Goal: Use online tool/utility: Use online tool/utility

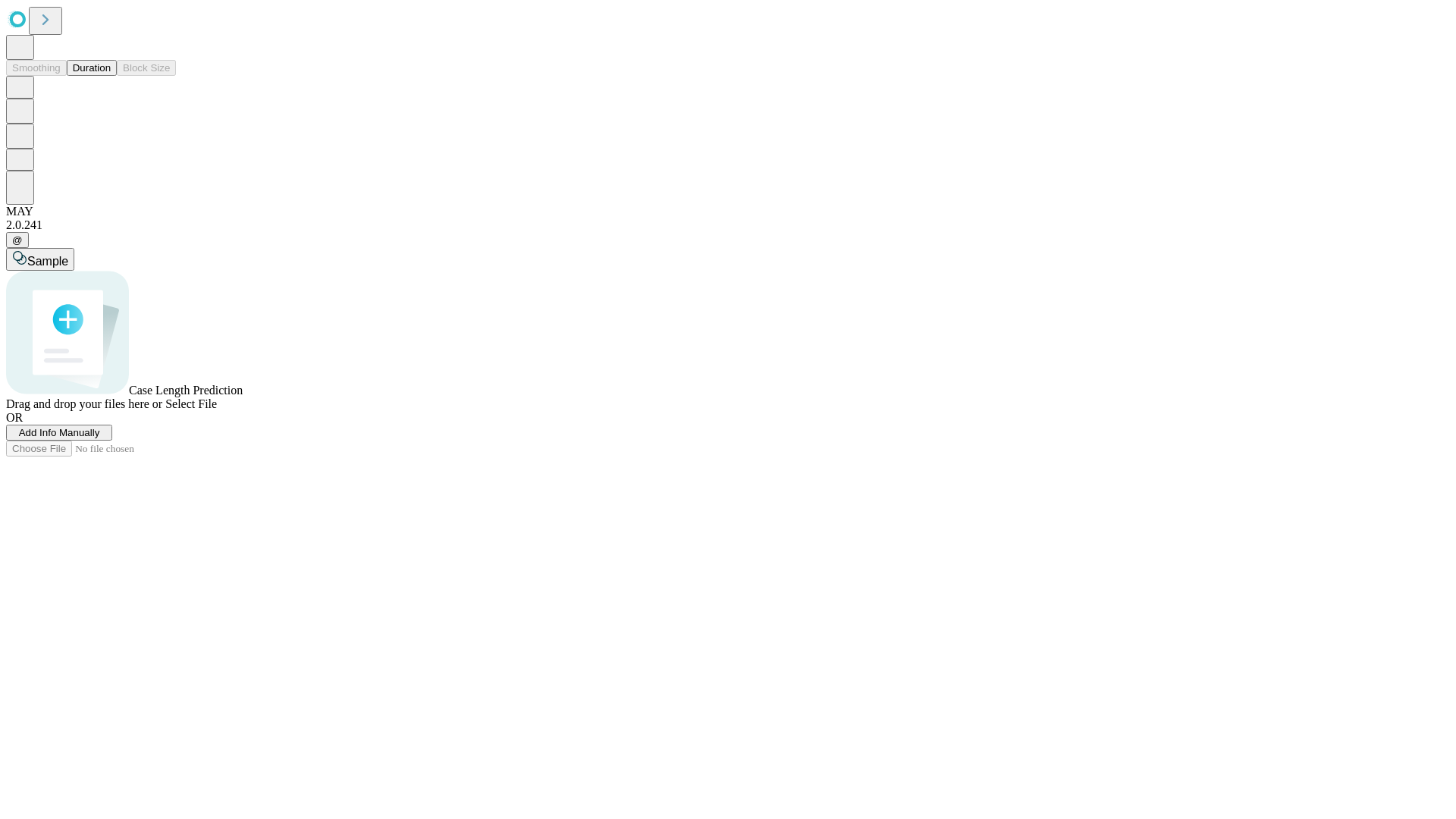
click at [110, 76] on button "Duration" at bounding box center [91, 68] width 50 height 16
click at [68, 255] on span "Sample" at bounding box center [47, 261] width 41 height 13
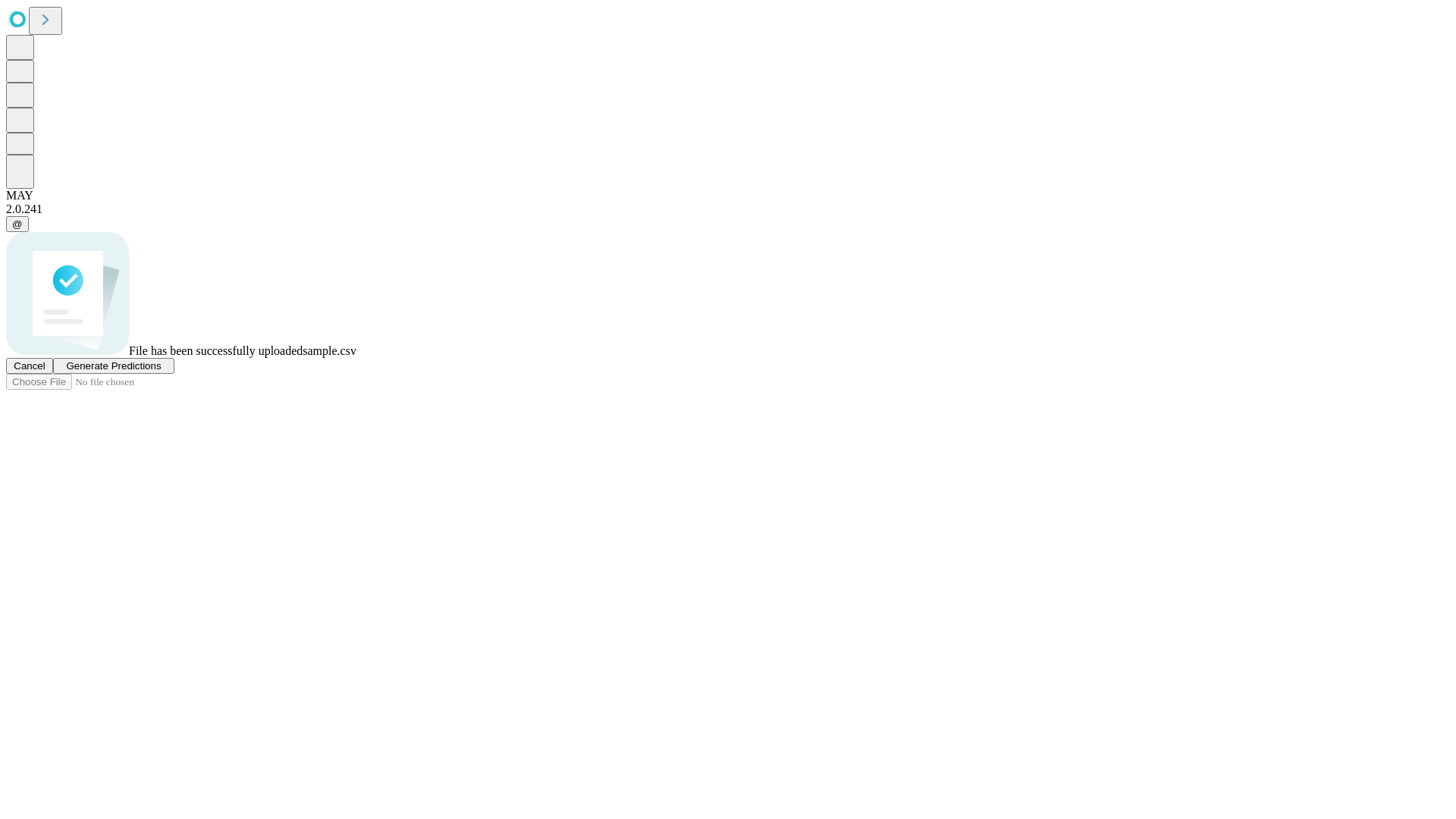
click at [161, 372] on span "Generate Predictions" at bounding box center [113, 366] width 95 height 11
